Goal: Navigation & Orientation: Find specific page/section

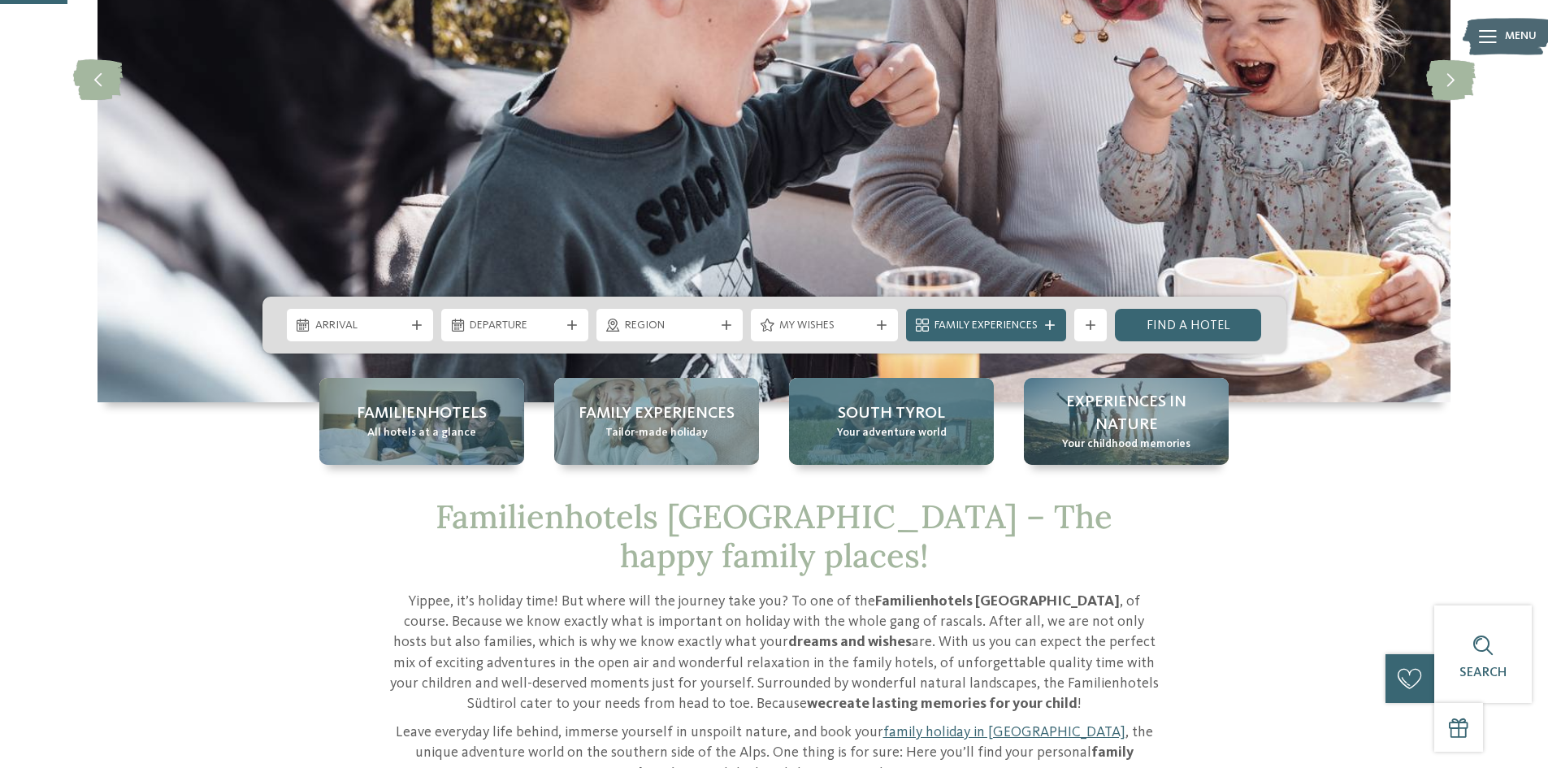
click at [880, 409] on span "South Tyrol" at bounding box center [891, 413] width 107 height 23
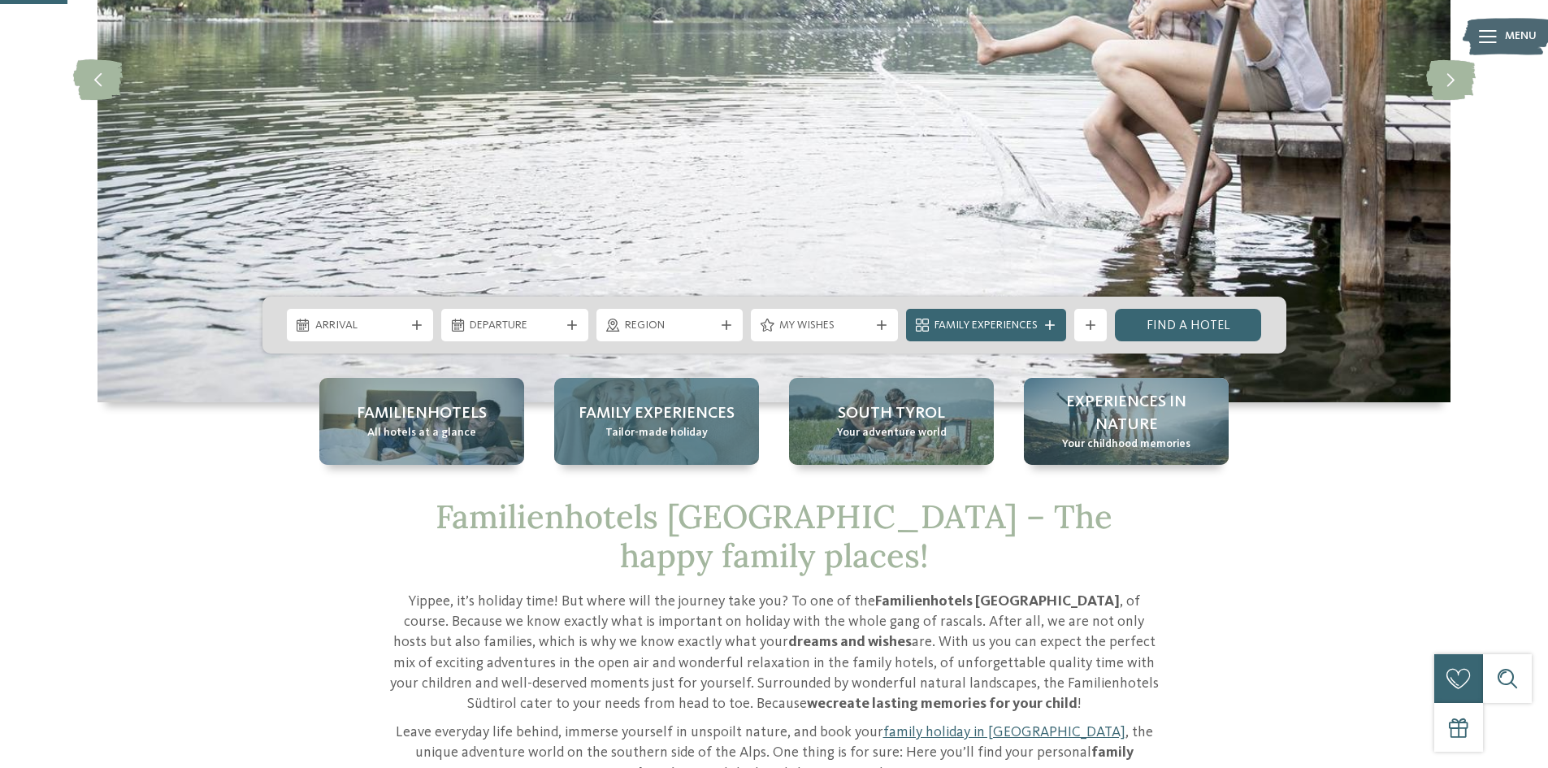
click at [697, 436] on span "Tailor-made holiday" at bounding box center [656, 433] width 102 height 16
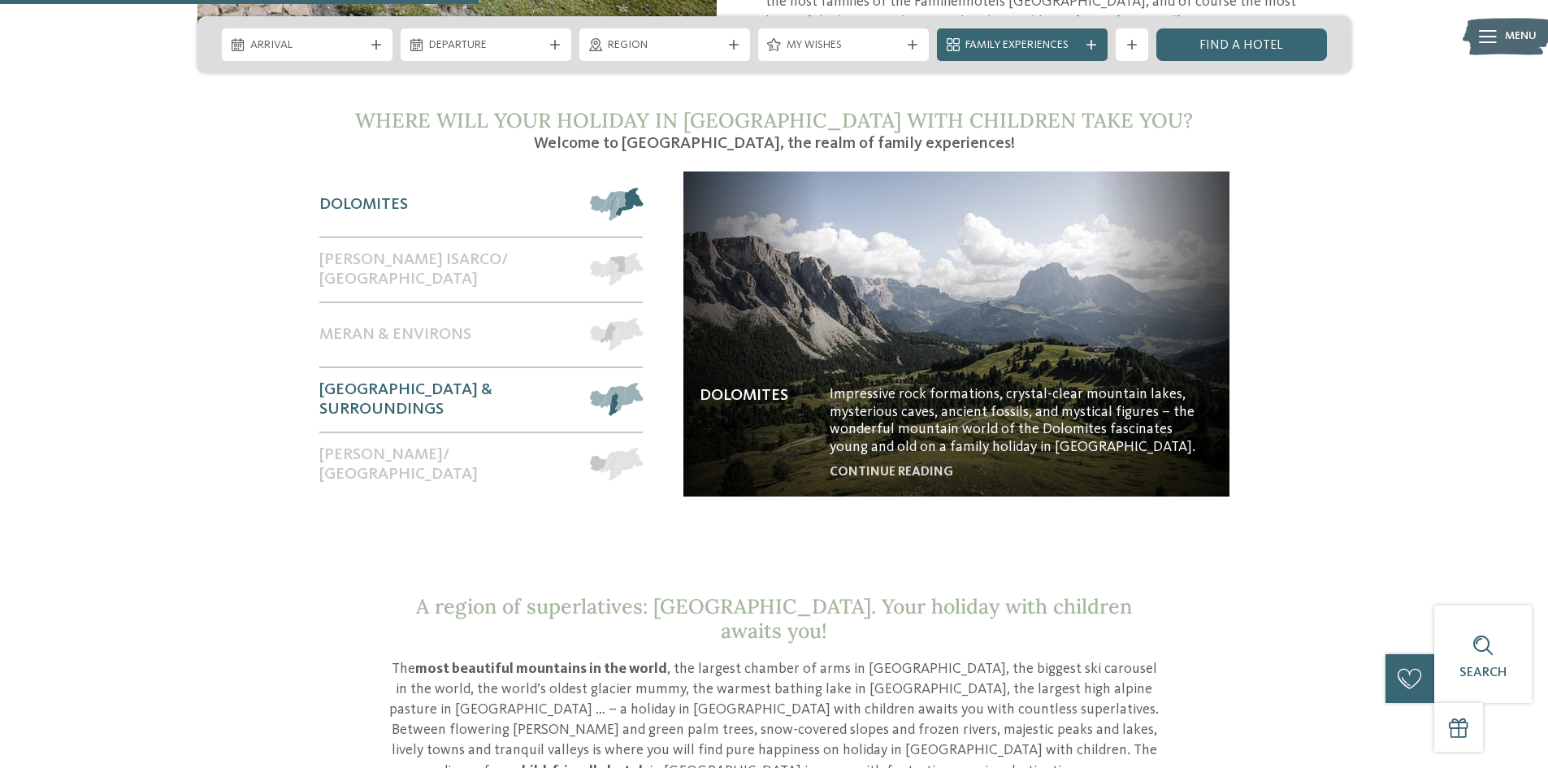
scroll to position [894, 0]
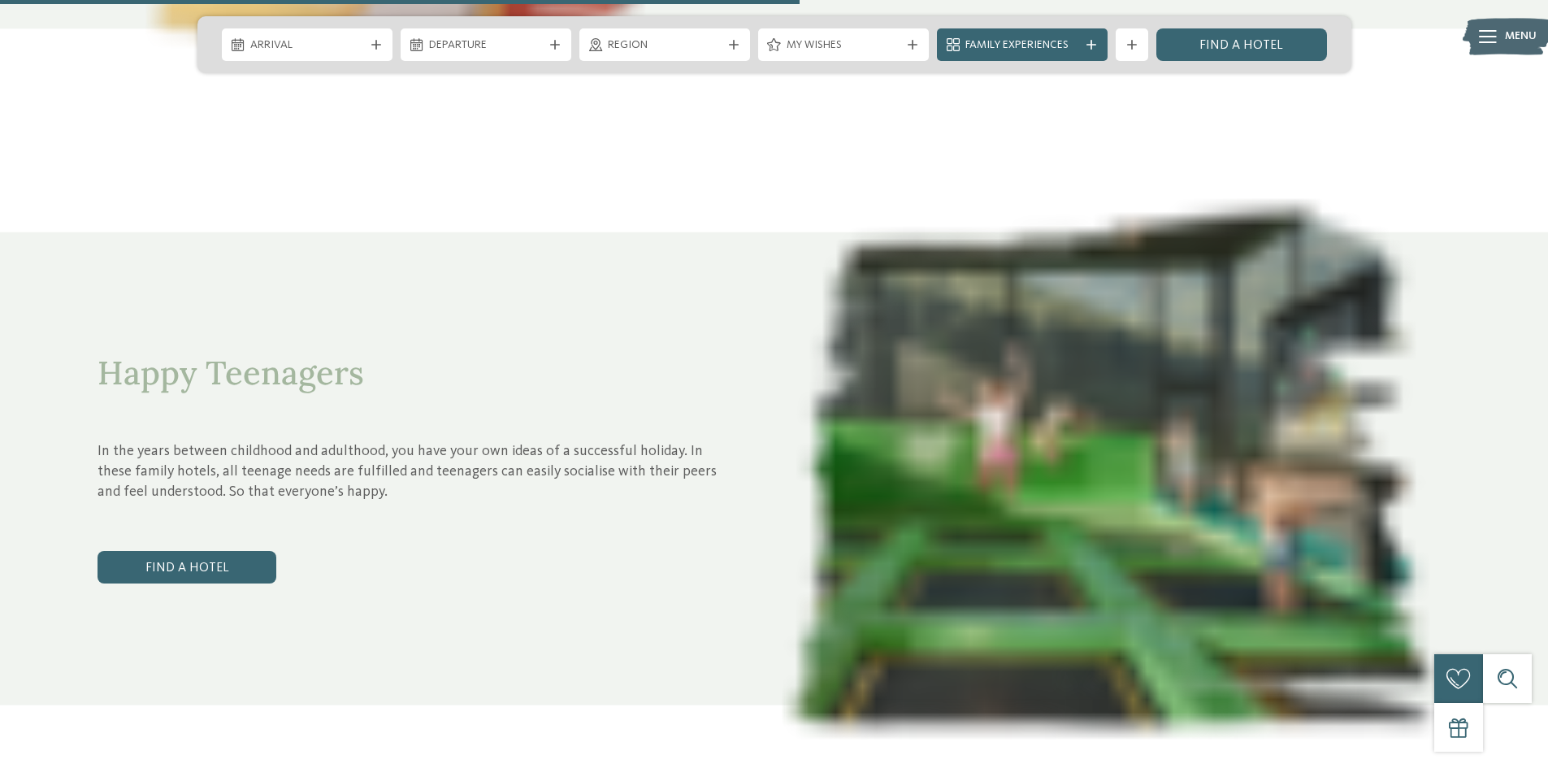
scroll to position [4226, 0]
